Goal: Information Seeking & Learning: Learn about a topic

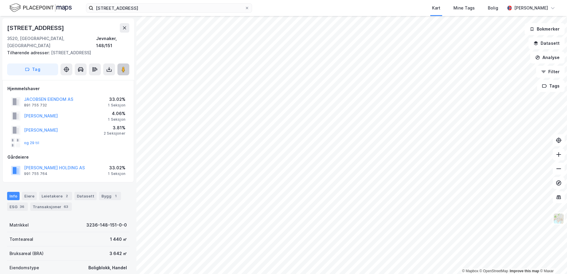
drag, startPoint x: 0, startPoint y: 0, endPoint x: 124, endPoint y: 65, distance: 139.9
click at [124, 66] on image at bounding box center [124, 69] width 4 height 6
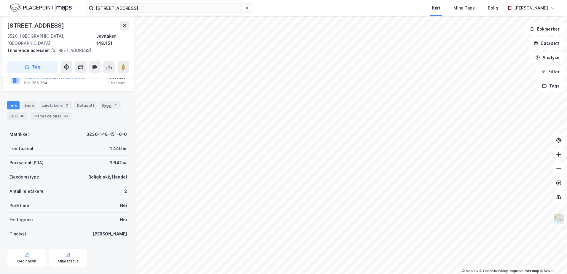
scroll to position [85, 0]
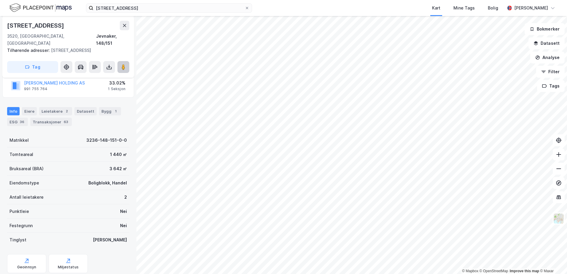
click at [123, 64] on image at bounding box center [124, 67] width 4 height 6
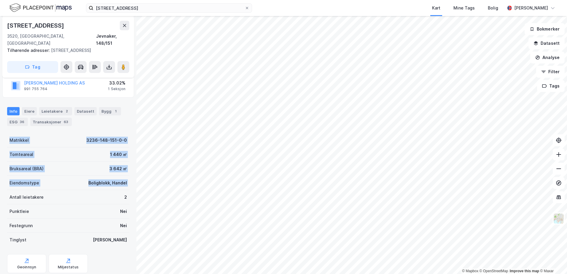
drag, startPoint x: 7, startPoint y: 129, endPoint x: 4, endPoint y: 188, distance: 59.1
click at [4, 188] on div "[STREET_ADDRESS], Akershus Jevnaker, 148/151 Tilhørende adresser: [STREET_ADDRE…" at bounding box center [68, 145] width 136 height 258
click at [125, 63] on button at bounding box center [123, 67] width 12 height 12
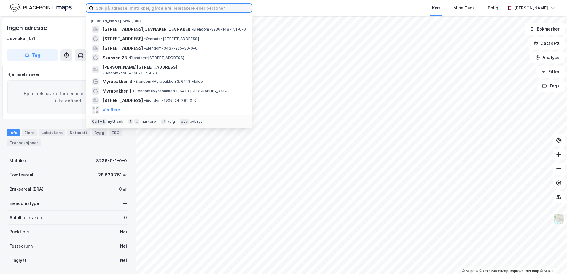
click at [107, 10] on input at bounding box center [172, 8] width 158 height 9
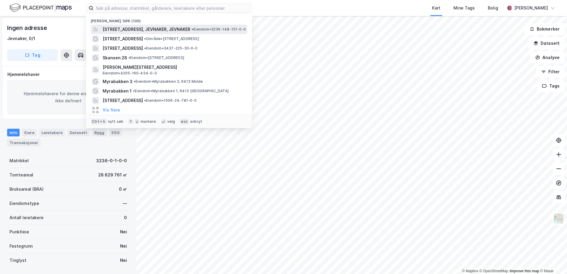
click at [122, 30] on span "Storgata 18, 3520, JEVNAKER, JEVNAKER" at bounding box center [147, 29] width 88 height 7
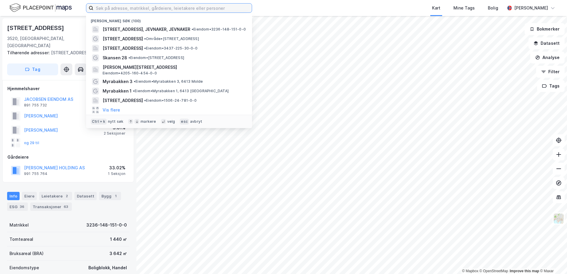
click at [100, 8] on input at bounding box center [172, 8] width 158 height 9
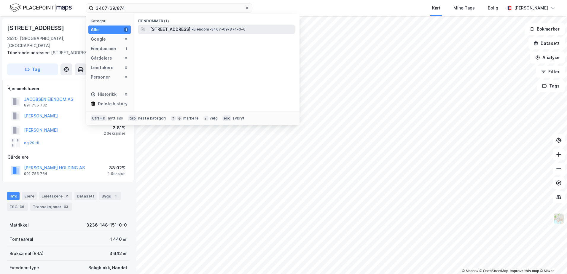
click at [160, 28] on span "Damvegen 6, 2827, HUNNDALEN, GJØVIK" at bounding box center [170, 29] width 40 height 7
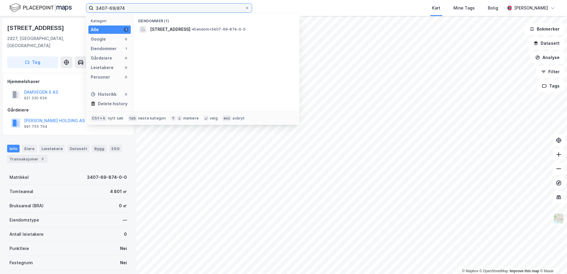
drag, startPoint x: 125, startPoint y: 9, endPoint x: 89, endPoint y: 11, distance: 35.7
click at [89, 11] on label "3407-69/874" at bounding box center [169, 7] width 166 height 9
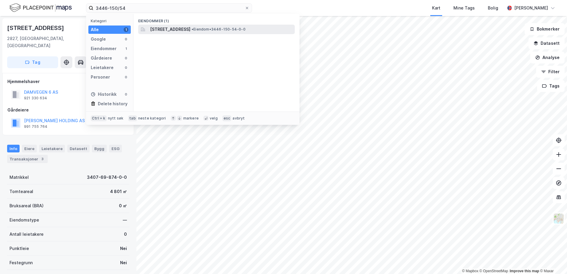
click at [182, 28] on span "Mohagalia 15, 2770, JAREN, GRAN" at bounding box center [170, 29] width 40 height 7
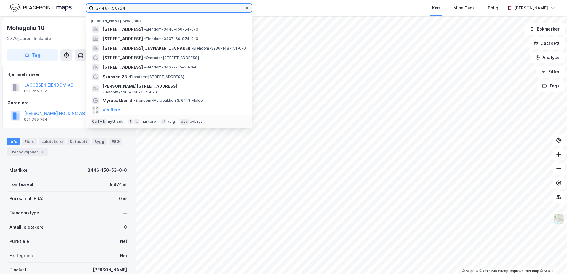
drag, startPoint x: 128, startPoint y: 7, endPoint x: 91, endPoint y: 8, distance: 37.1
click at [91, 8] on label "3446-150/54" at bounding box center [169, 7] width 166 height 9
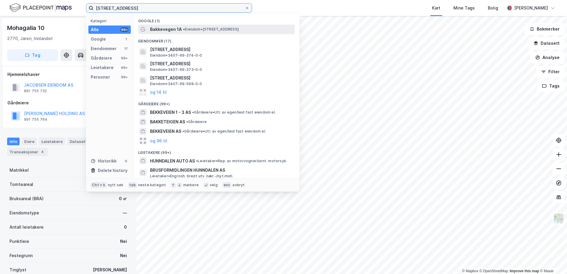
type input "Bakkevegen 1 b, Hunndalen"
click at [188, 31] on span "• Eiendom • Bakkevegen 1A, 2827 Gjøvik" at bounding box center [211, 29] width 56 height 5
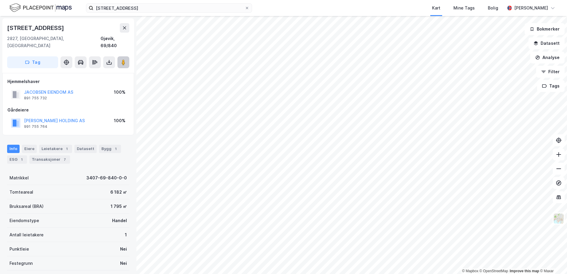
click at [122, 59] on image at bounding box center [124, 62] width 4 height 6
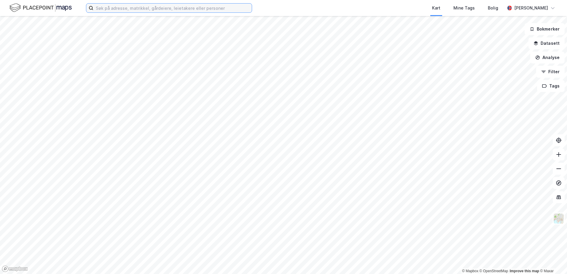
click at [112, 8] on input at bounding box center [172, 8] width 158 height 9
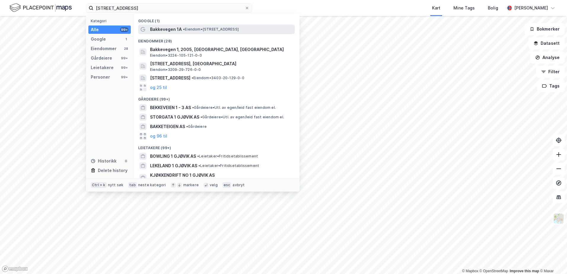
click at [166, 31] on span "Bakkevegen 1A" at bounding box center [166, 29] width 32 height 7
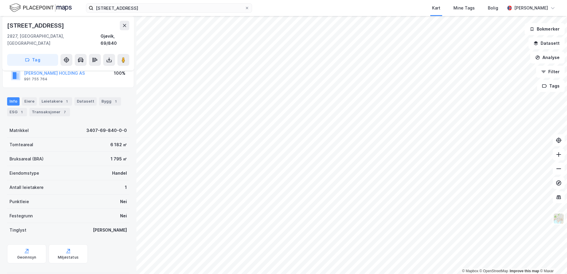
scroll to position [49, 0]
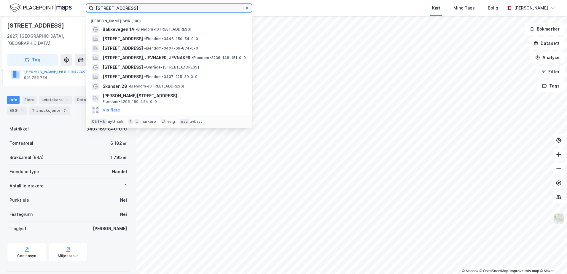
drag, startPoint x: 148, startPoint y: 9, endPoint x: 90, endPoint y: 4, distance: 58.4
click at [92, 6] on label "Bakkevegen 1 b, gjøvik" at bounding box center [169, 7] width 166 height 9
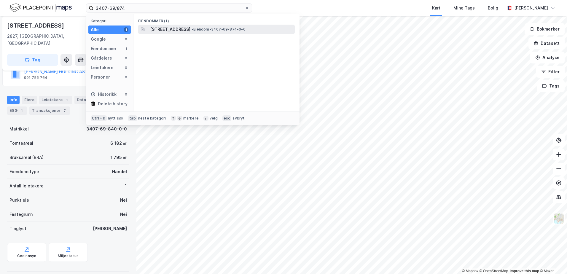
click at [165, 31] on span "Damvegen 6, 2827, HUNNDALEN, GJØVIK" at bounding box center [170, 29] width 40 height 7
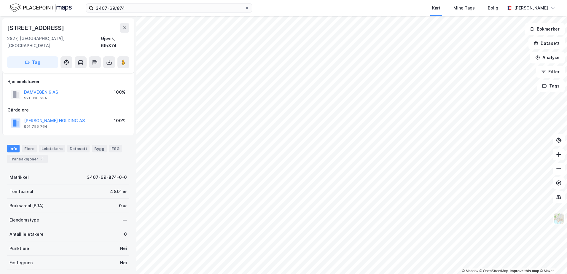
scroll to position [48, 0]
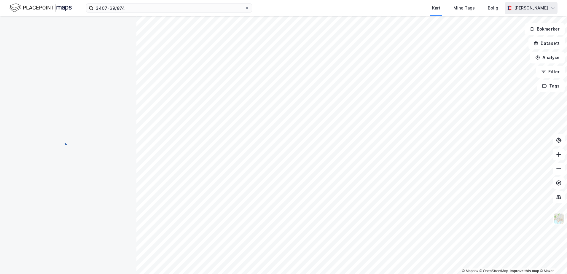
scroll to position [48, 0]
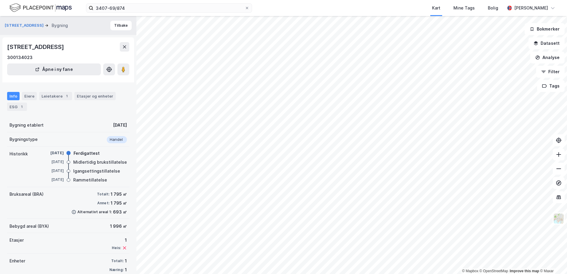
scroll to position [10, 0]
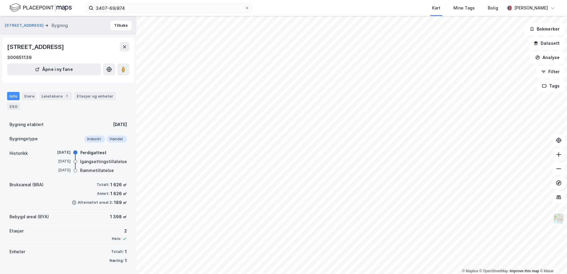
scroll to position [1, 0]
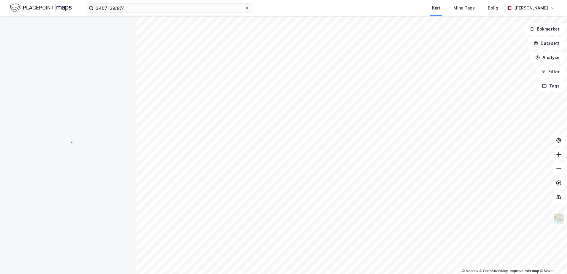
scroll to position [1, 0]
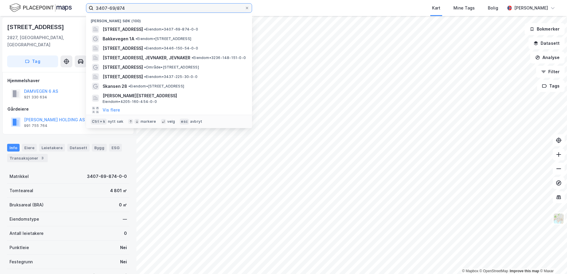
drag, startPoint x: 130, startPoint y: 7, endPoint x: 80, endPoint y: 4, distance: 50.0
click at [81, 4] on div "3407-69/874 Nylige søk (100) Damvegen 6, 2827, HUNNDALEN, GJØVIK • Eiendom • 34…" at bounding box center [283, 8] width 567 height 16
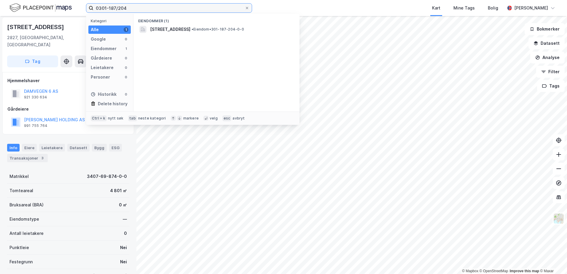
type input "0301-187/204"
click at [182, 34] on div "Eiendommer (1) Bjørnerudveien 8, 1266, OSLO, OSLO • Eiendom • 301-187-204-0-0" at bounding box center [217, 63] width 166 height 98
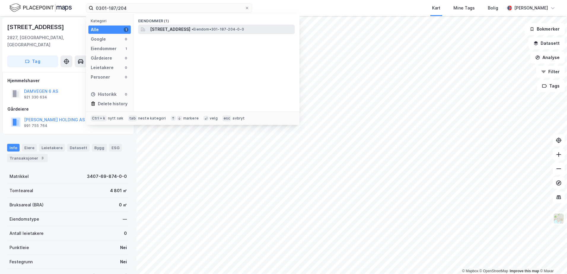
click at [167, 29] on span "Bjørnerudveien 8, 1266, OSLO, OSLO" at bounding box center [170, 29] width 40 height 7
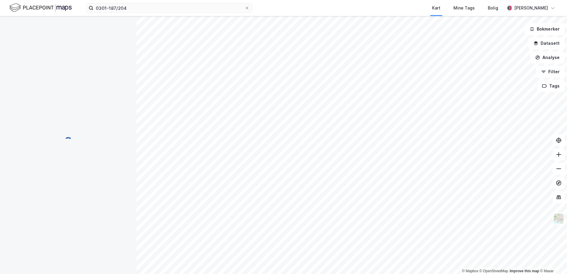
scroll to position [1, 0]
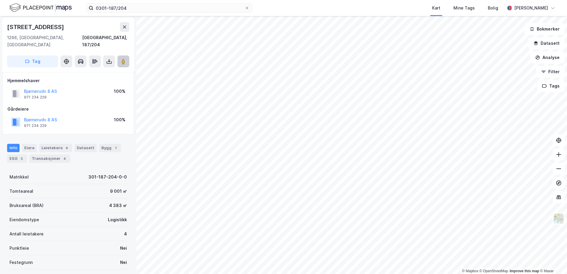
click at [123, 58] on image at bounding box center [124, 61] width 4 height 6
